Goal: Information Seeking & Learning: Learn about a topic

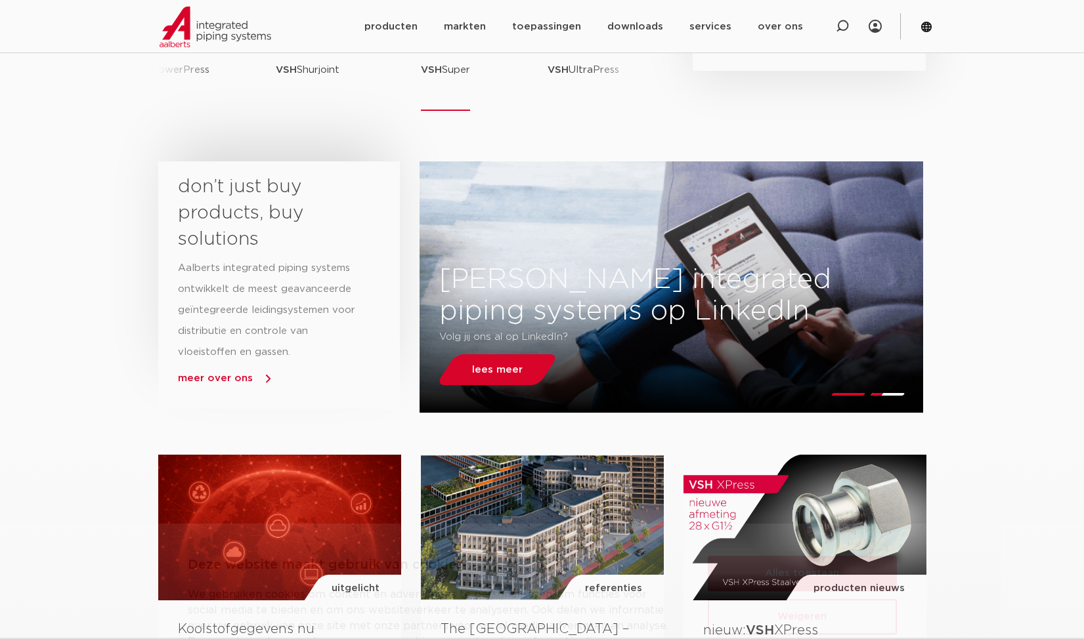
scroll to position [524, 0]
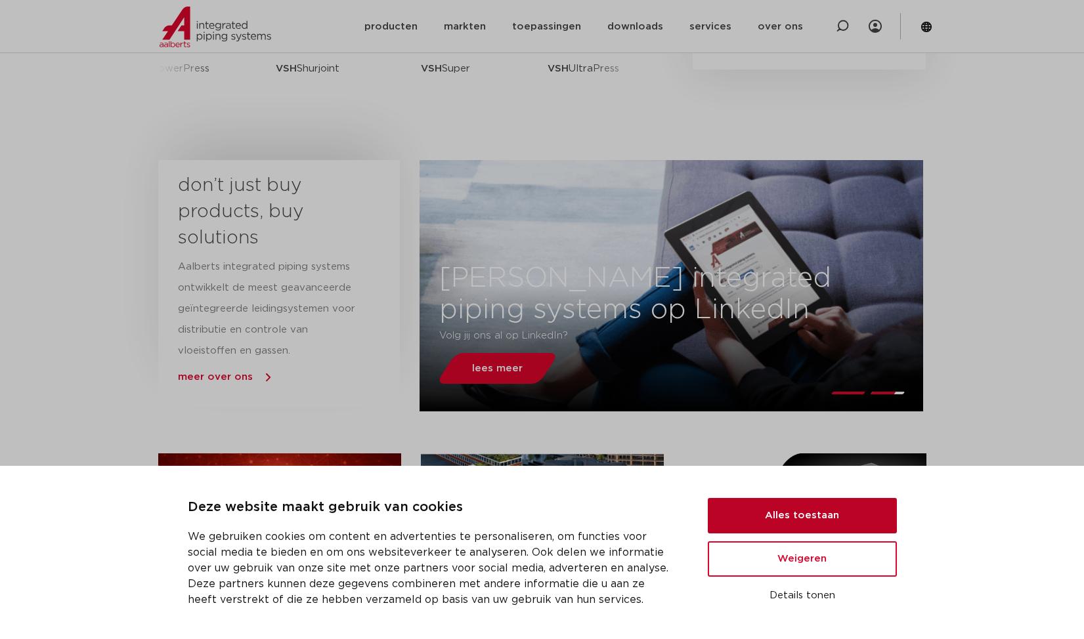
click at [782, 519] on button "Alles toestaan" at bounding box center [802, 515] width 189 height 35
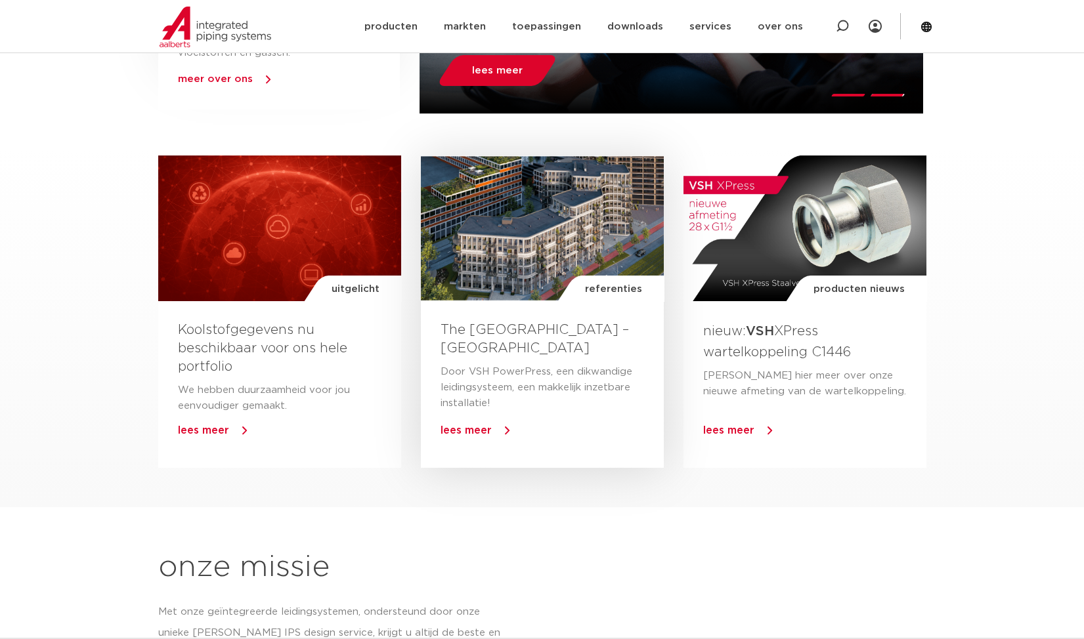
scroll to position [861, 0]
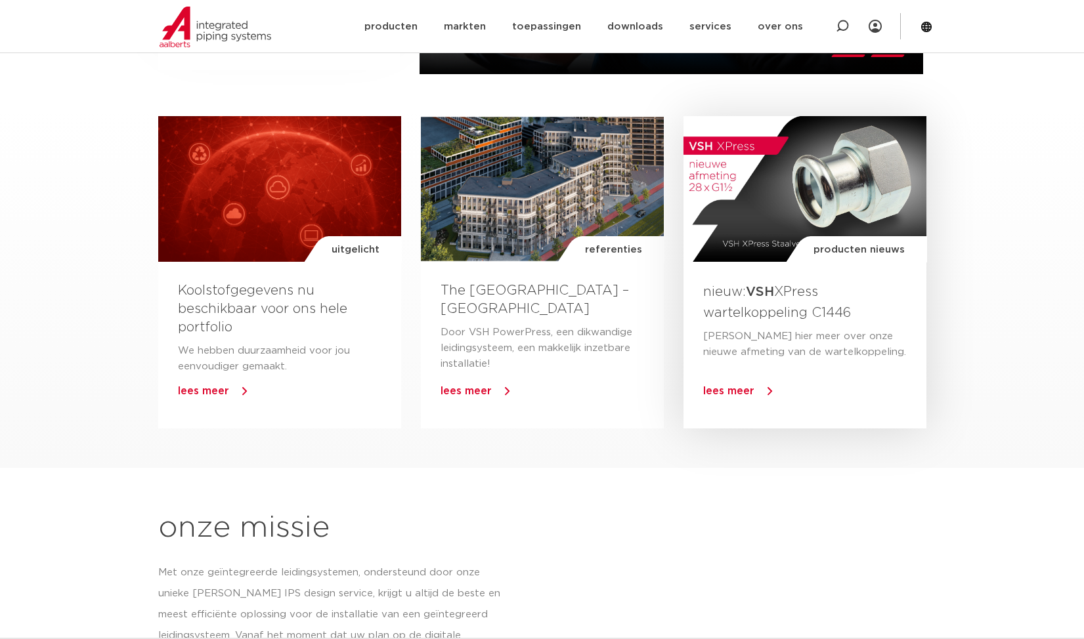
click at [860, 196] on div "producten nieuws" at bounding box center [804, 189] width 243 height 146
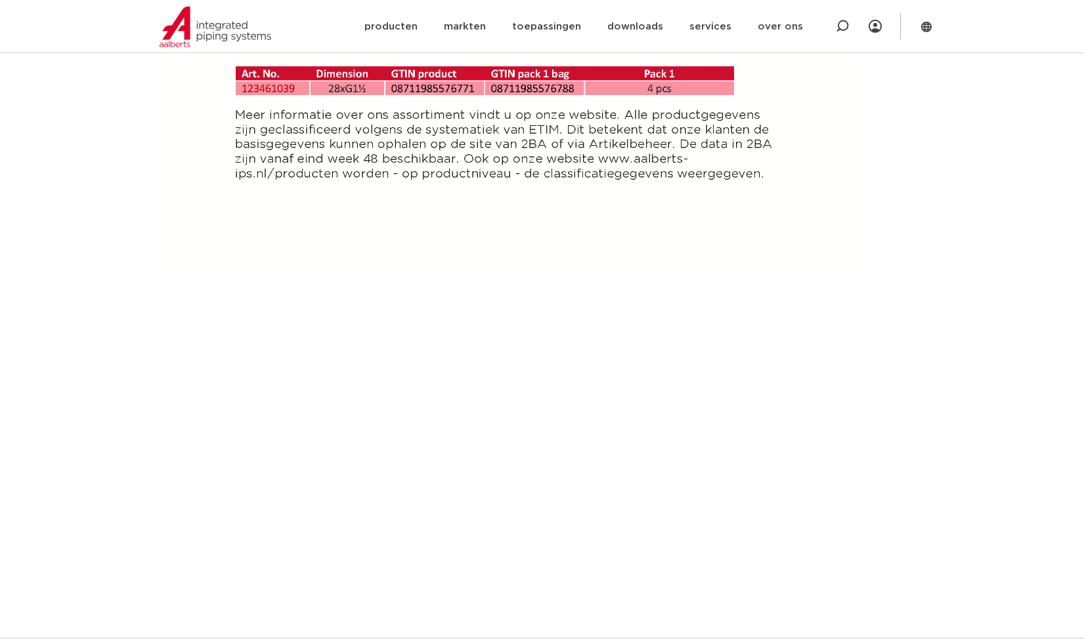
scroll to position [933, 0]
